Goal: Transaction & Acquisition: Purchase product/service

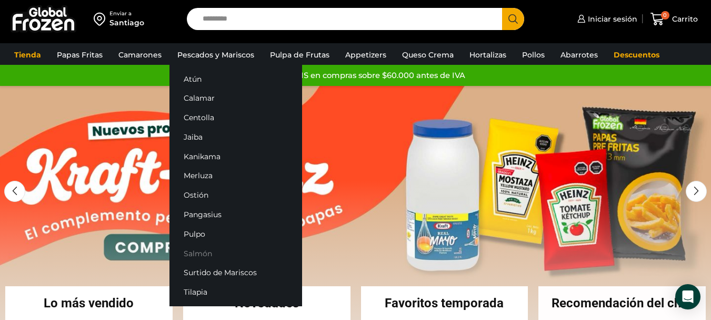
click at [193, 250] on link "Salmón" at bounding box center [236, 252] width 133 height 19
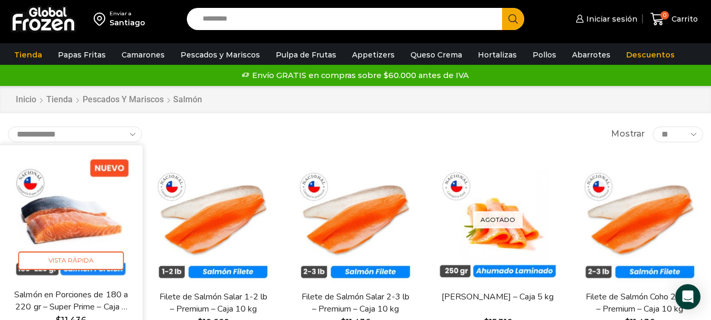
click at [85, 294] on link "Salmón en Porciones de 180 a 220 gr – Super Prime – Caja 5 kg" at bounding box center [71, 300] width 115 height 25
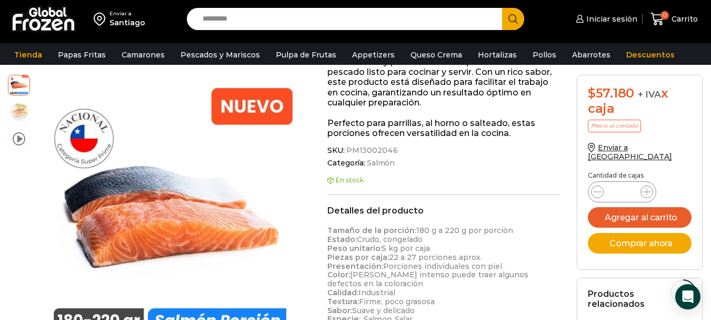
scroll to position [211, 0]
